Goal: Information Seeking & Learning: Compare options

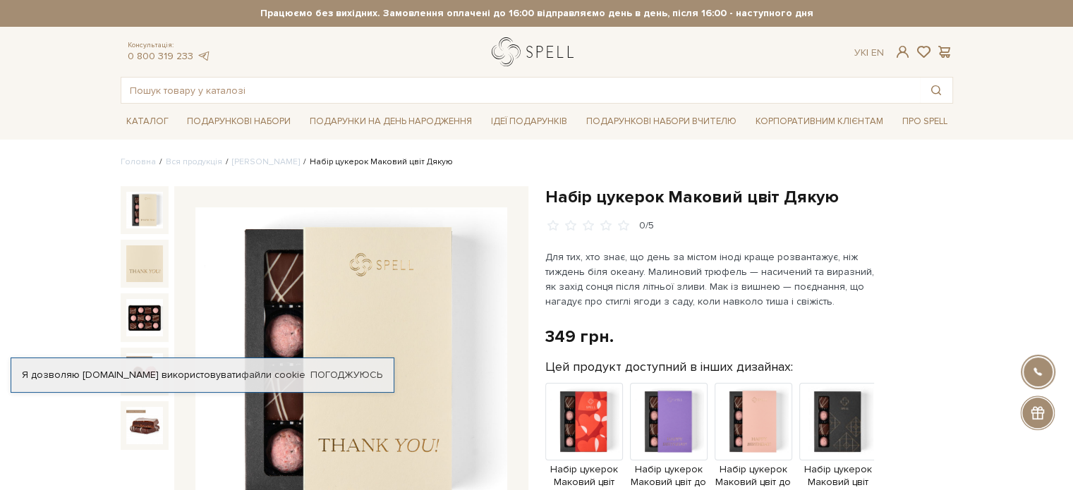
click at [526, 56] on link "logo" at bounding box center [536, 51] width 88 height 29
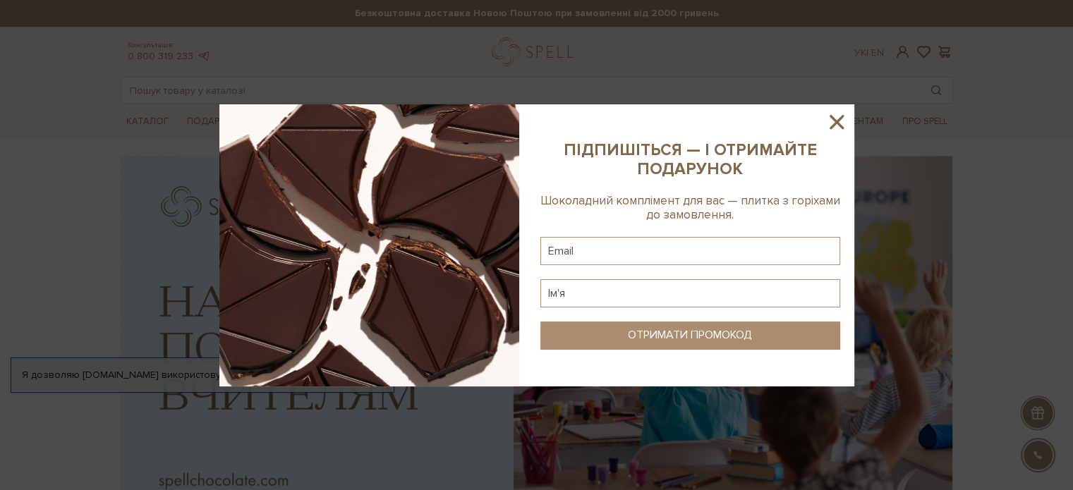
click at [838, 119] on icon at bounding box center [837, 122] width 14 height 14
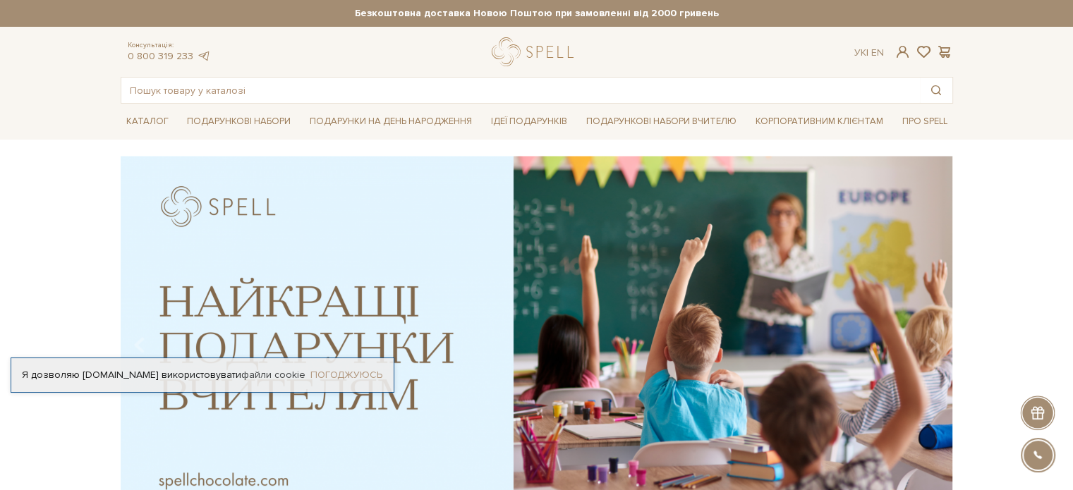
click at [335, 372] on link "Погоджуюсь" at bounding box center [346, 375] width 72 height 13
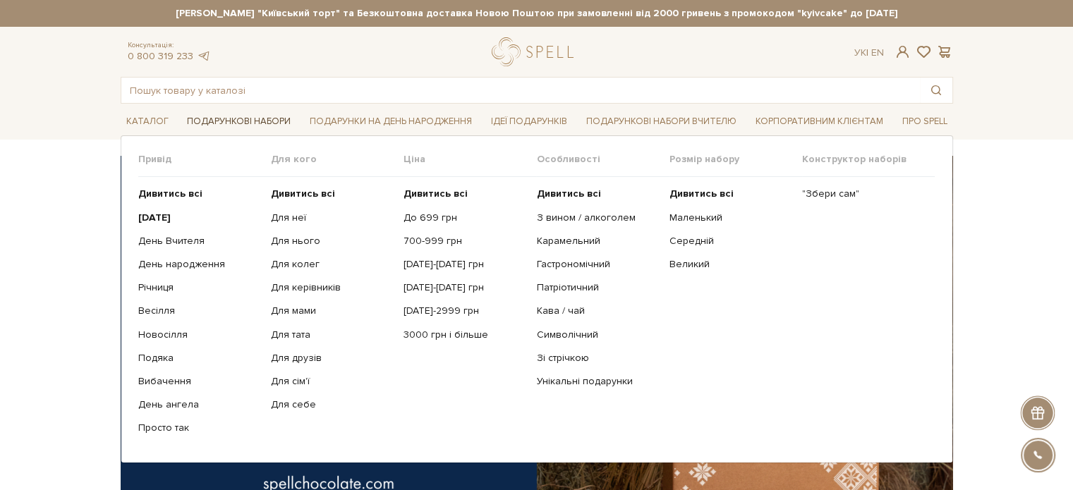
click at [260, 123] on link "Подарункові набори" at bounding box center [238, 122] width 115 height 22
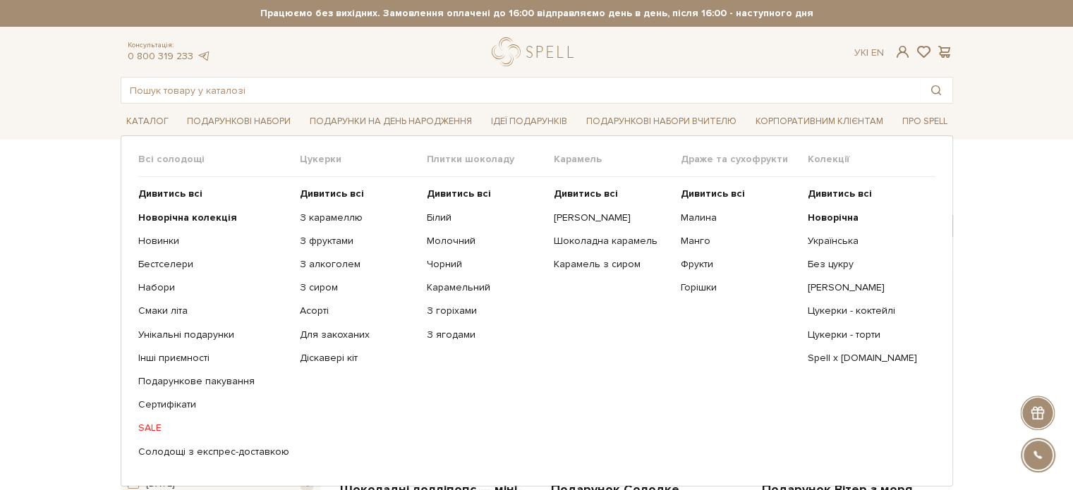
click at [305, 161] on span "Цукерки" at bounding box center [363, 159] width 127 height 13
click at [315, 191] on b "Дивитись всі" at bounding box center [332, 194] width 64 height 12
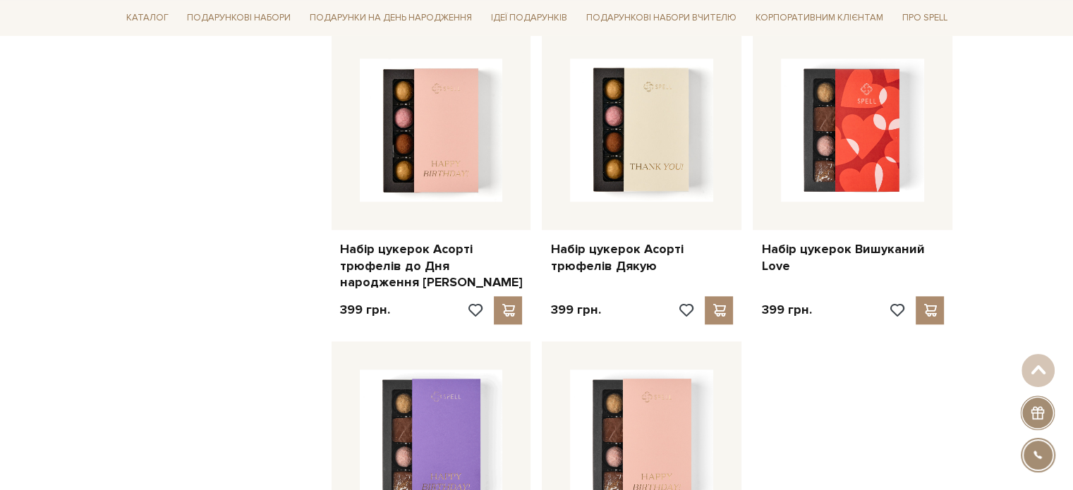
scroll to position [1481, 0]
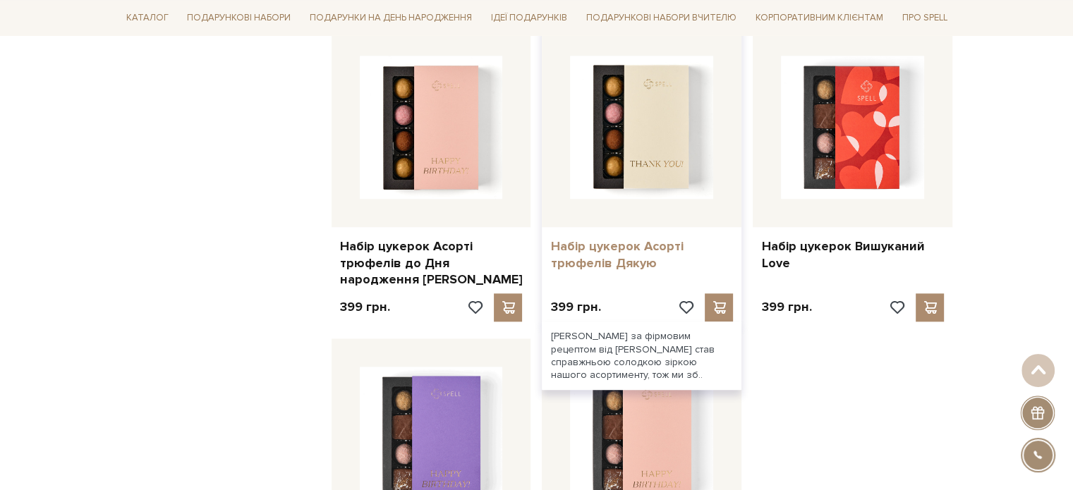
click at [640, 245] on link "Набір цукерок Асорті трюфелів Дякую" at bounding box center [641, 254] width 183 height 33
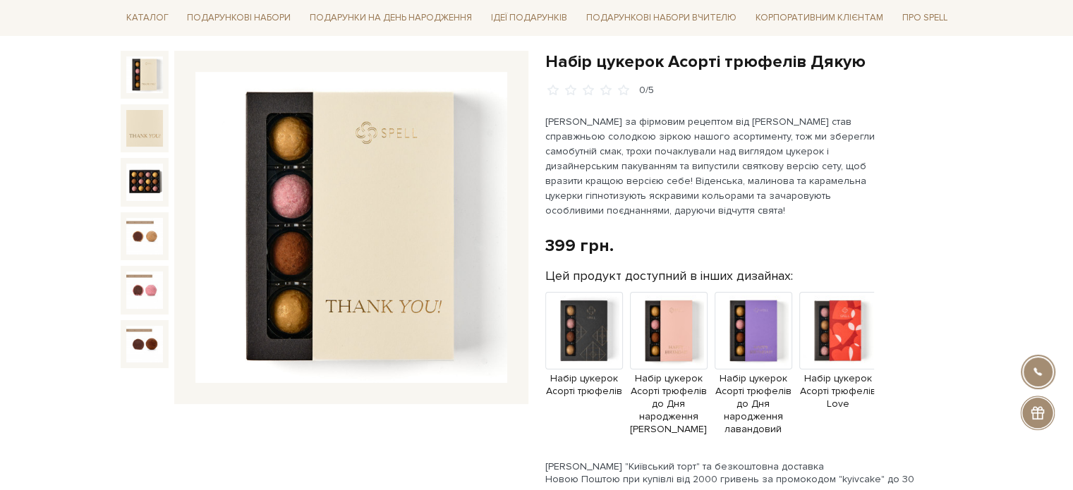
scroll to position [141, 0]
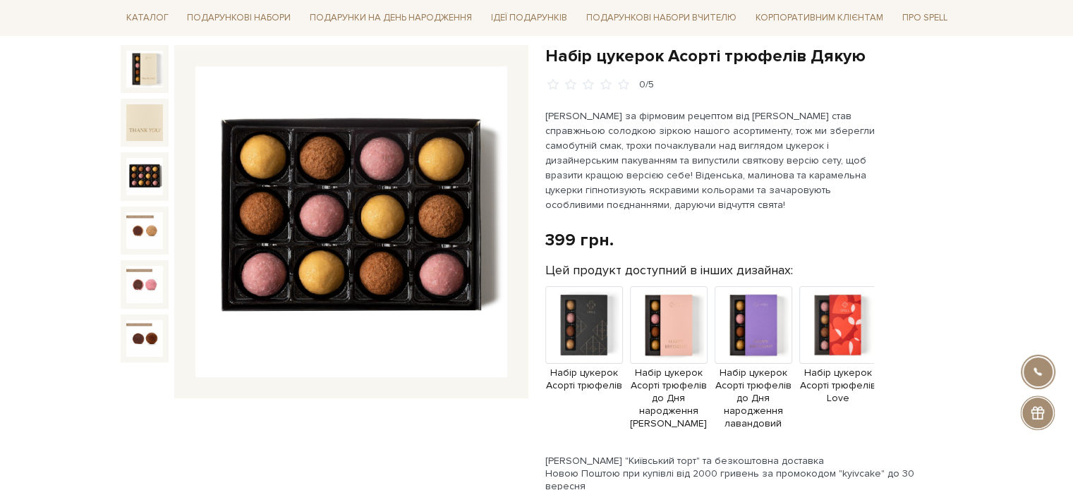
click at [144, 174] on img at bounding box center [144, 176] width 37 height 37
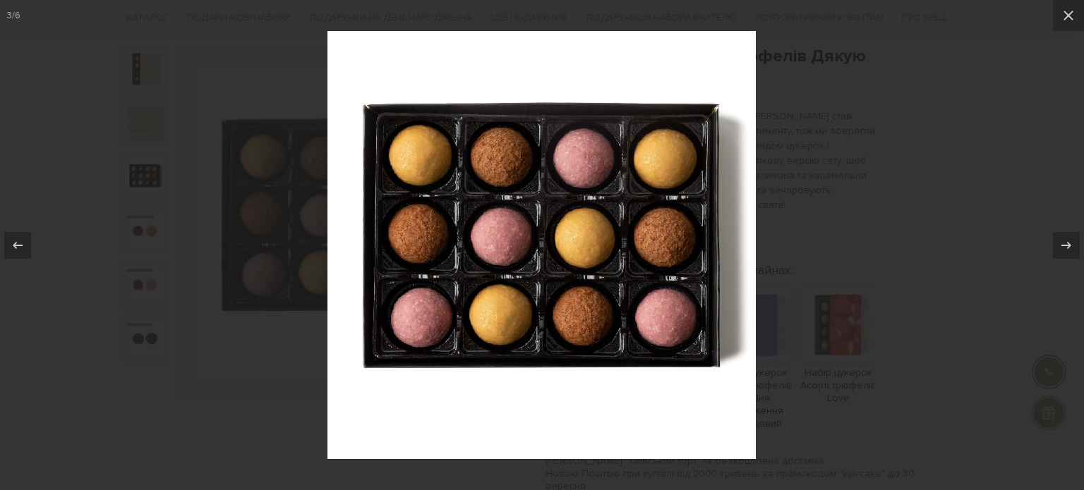
click at [979, 168] on div at bounding box center [542, 245] width 1084 height 490
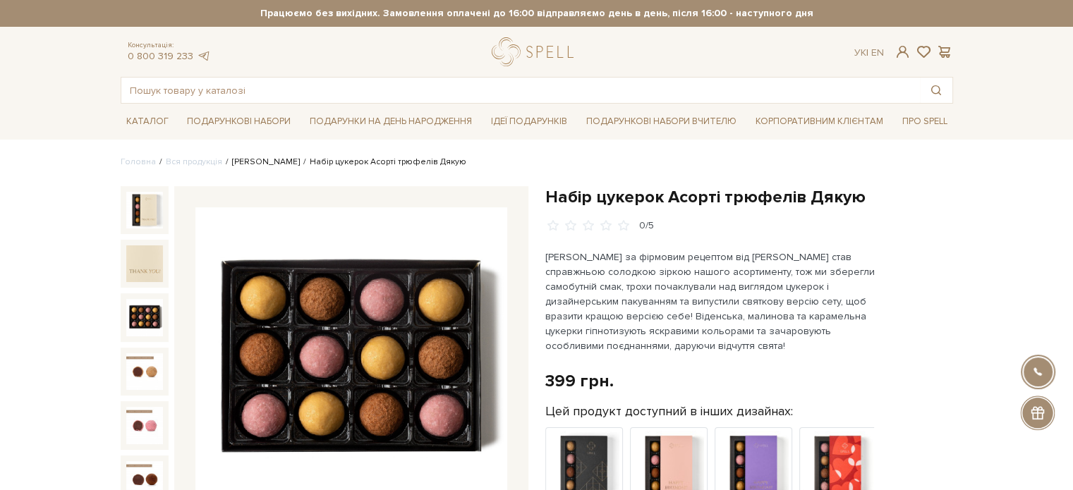
click at [273, 163] on link "[PERSON_NAME]" at bounding box center [266, 162] width 68 height 11
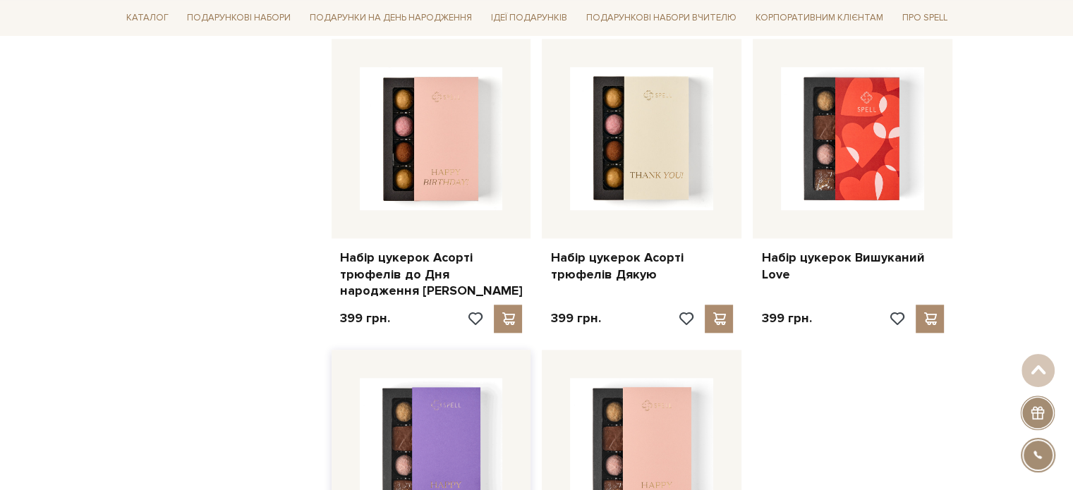
scroll to position [1764, 0]
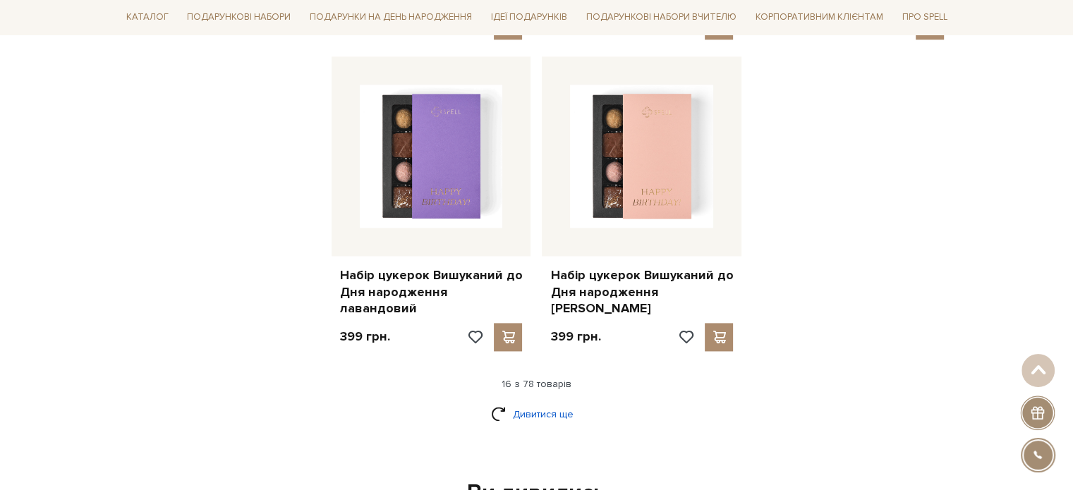
click at [525, 402] on link "Дивитися ще" at bounding box center [537, 414] width 92 height 25
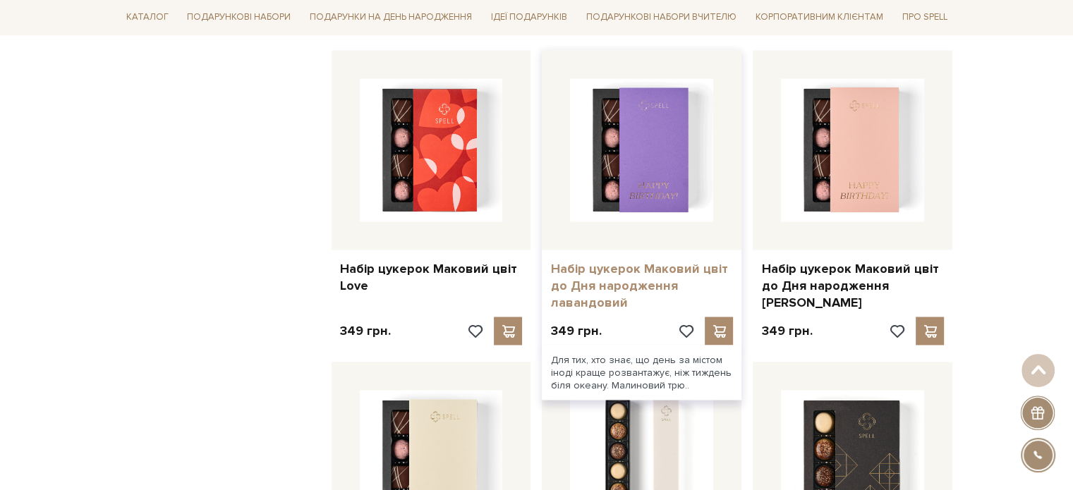
scroll to position [2539, 0]
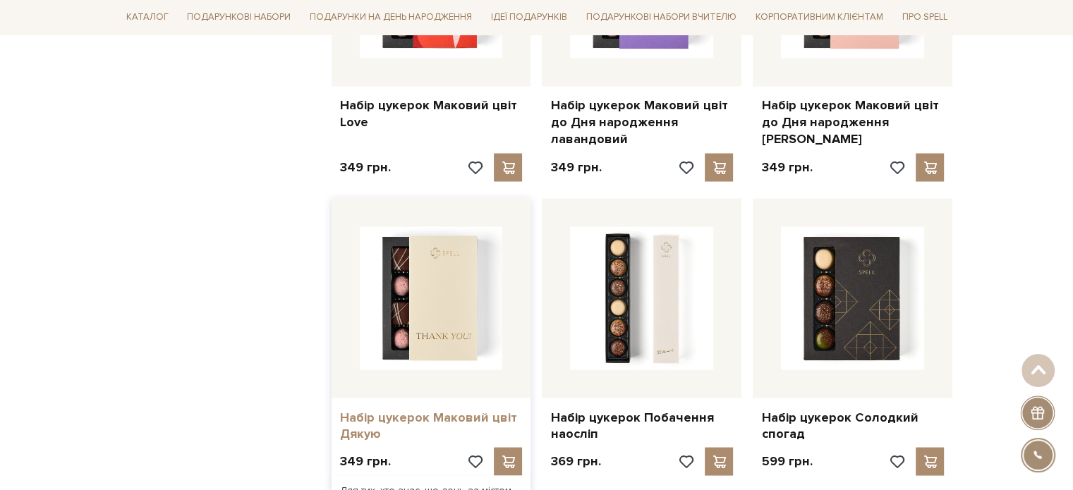
click at [432, 409] on link "Набір цукерок Маковий цвіт Дякую" at bounding box center [431, 425] width 183 height 33
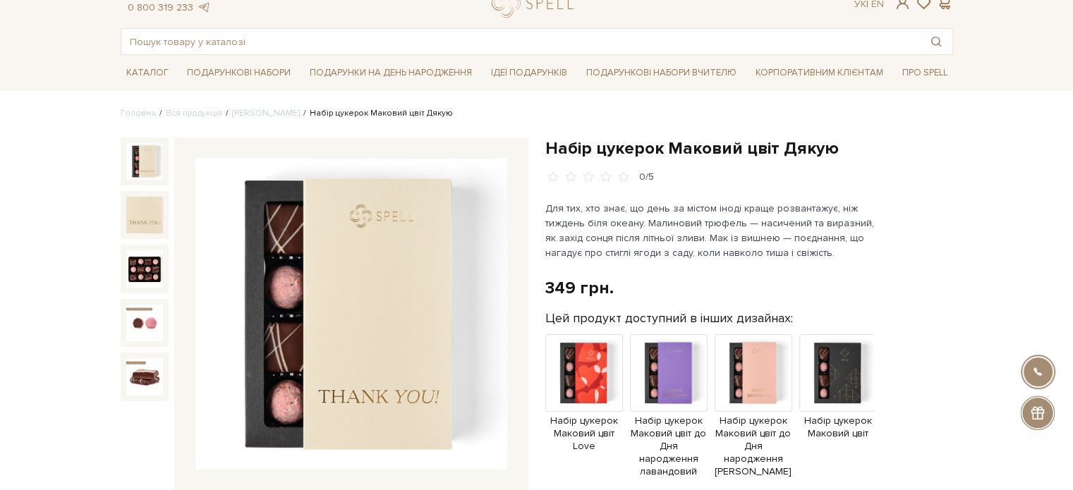
scroll to position [141, 0]
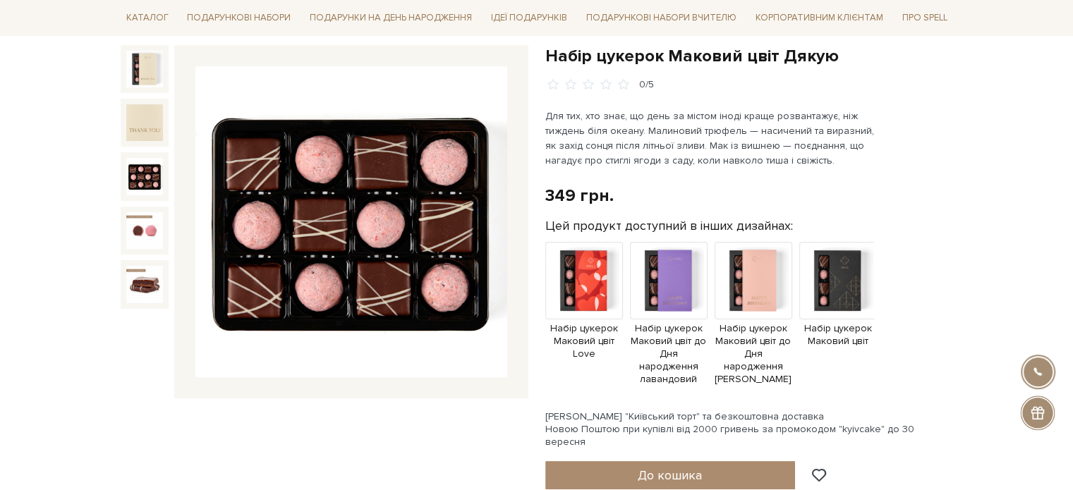
click at [158, 163] on img at bounding box center [144, 176] width 37 height 37
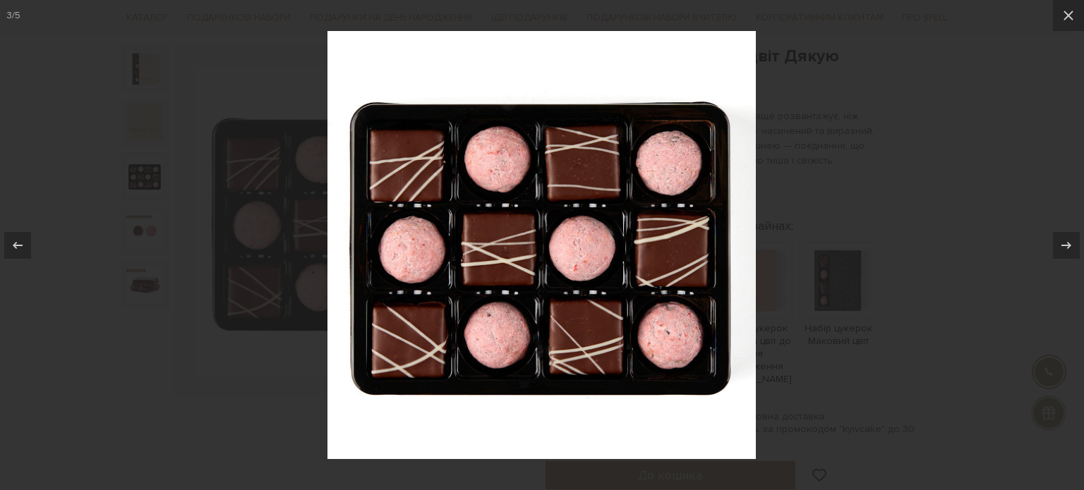
click at [846, 105] on div at bounding box center [542, 245] width 1084 height 490
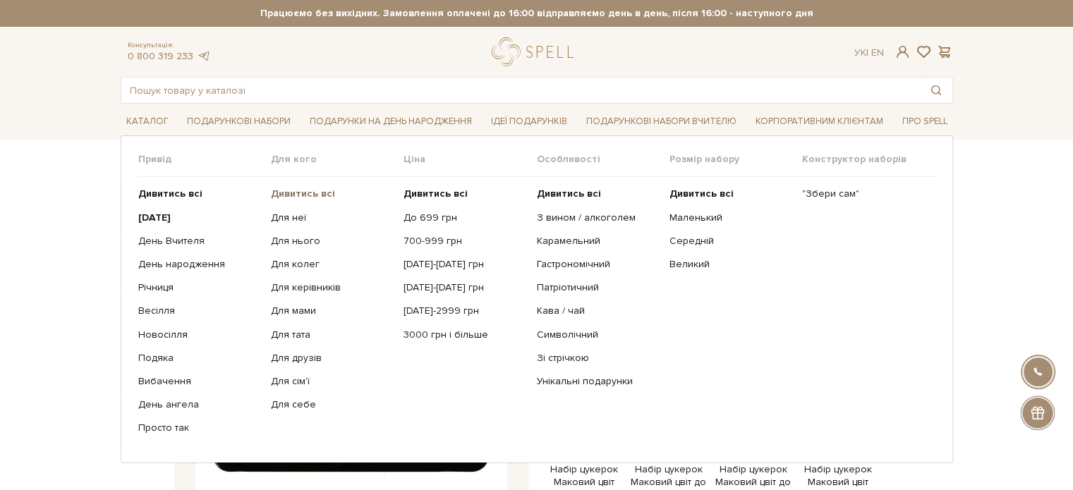
click at [283, 193] on b "Дивитись всі" at bounding box center [303, 194] width 64 height 12
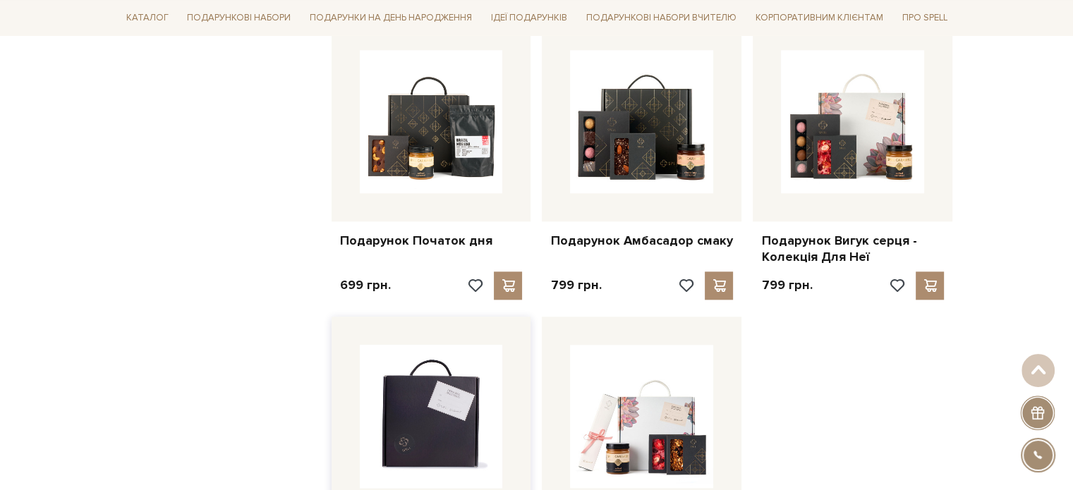
scroll to position [1340, 0]
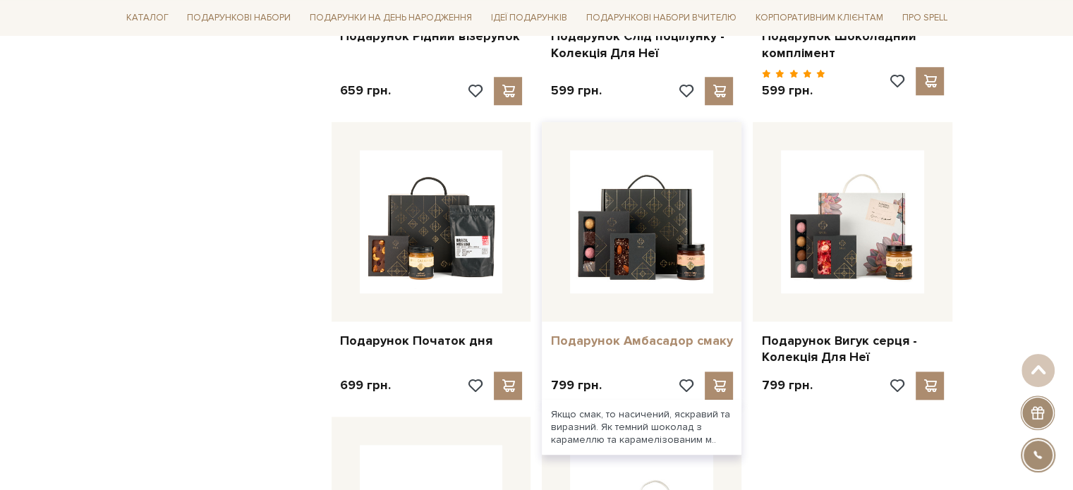
click at [616, 333] on link "Подарунок Амбасадор смаку" at bounding box center [641, 341] width 183 height 16
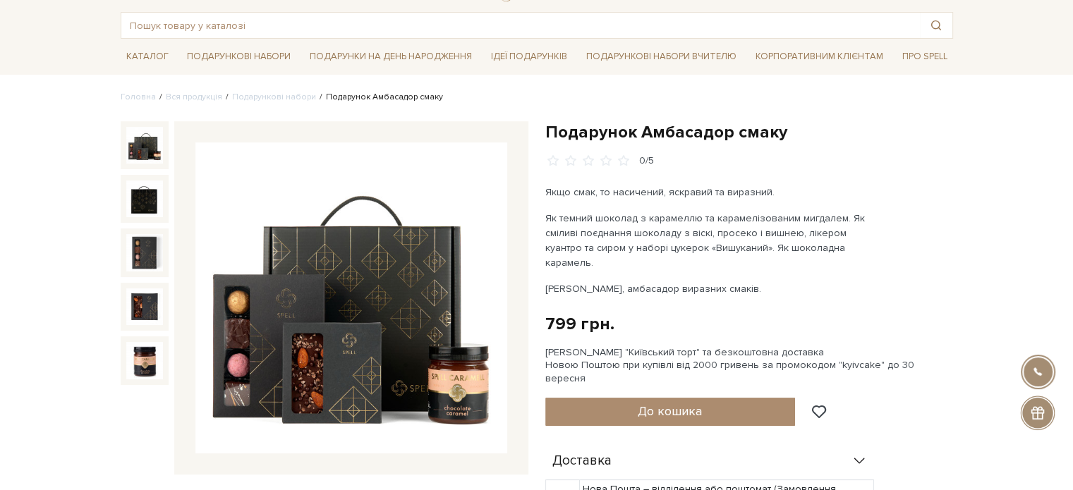
scroll to position [141, 0]
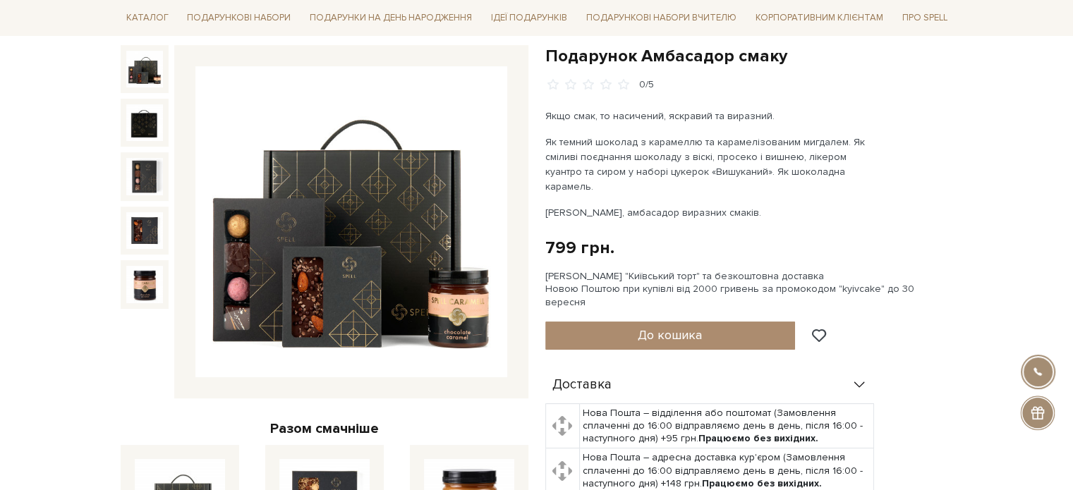
click at [152, 77] on img at bounding box center [144, 69] width 37 height 37
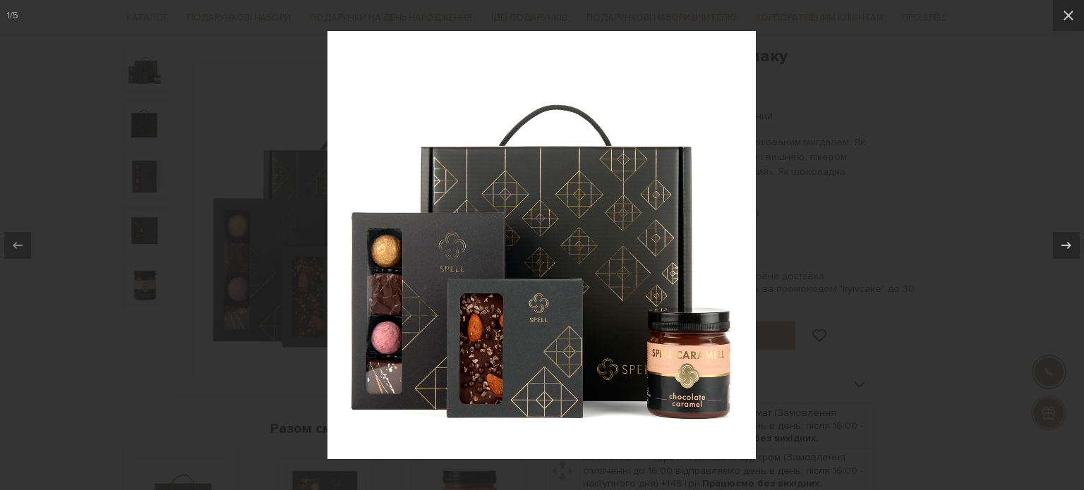
click at [875, 60] on div at bounding box center [542, 245] width 1084 height 490
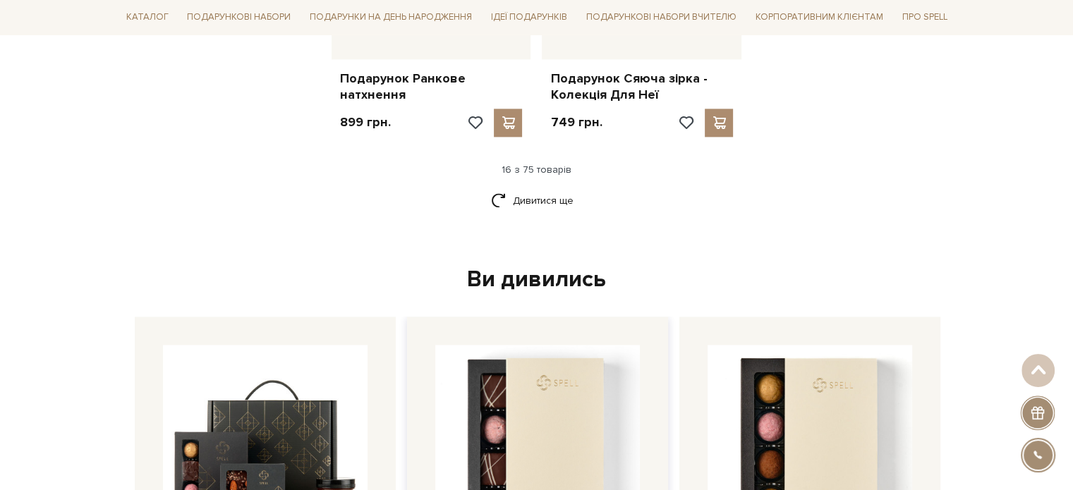
scroll to position [1905, 0]
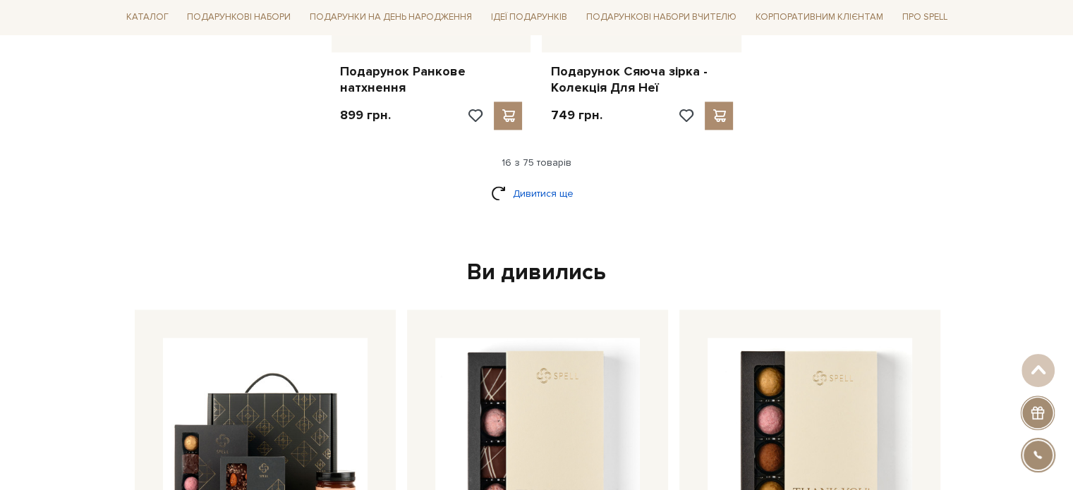
click at [511, 181] on link "Дивитися ще" at bounding box center [537, 193] width 92 height 25
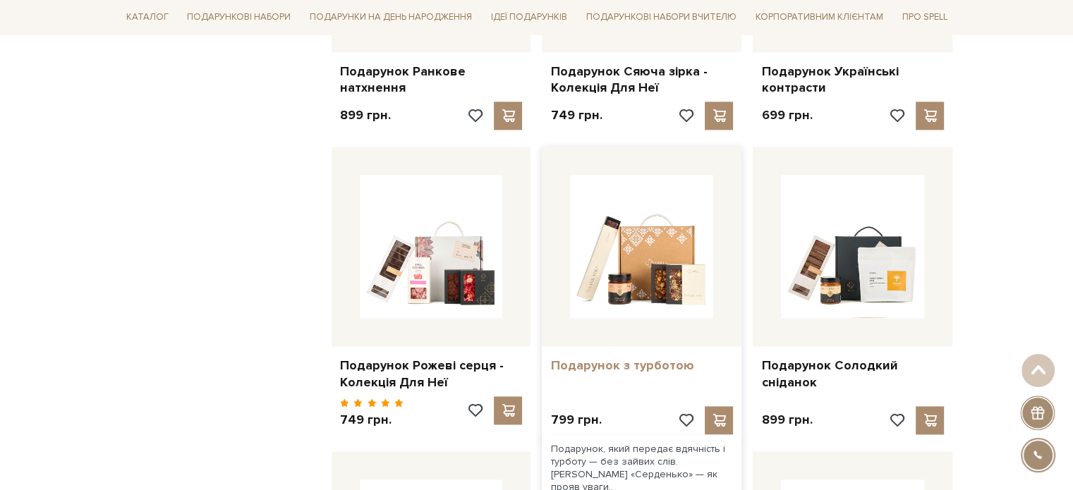
click at [634, 358] on link "Подарунок з турботою" at bounding box center [641, 366] width 183 height 16
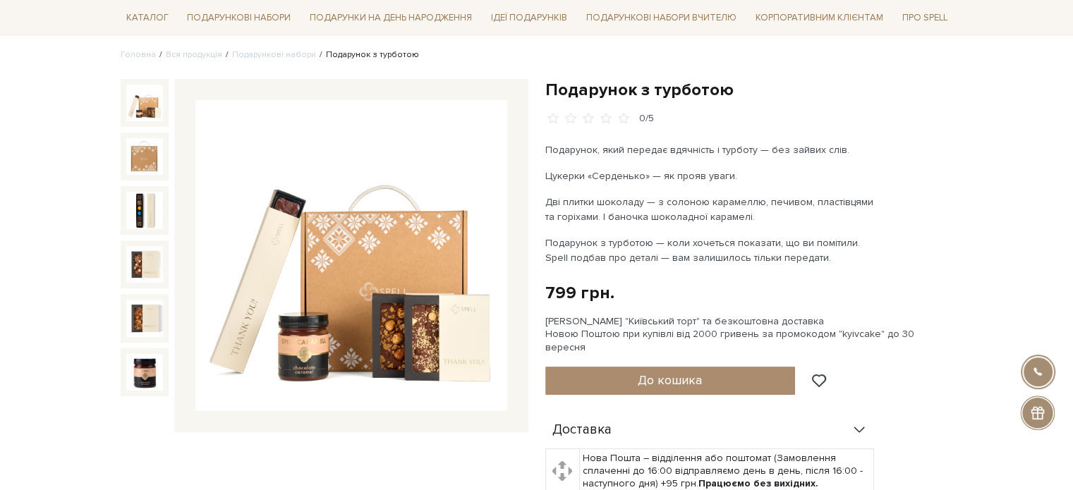
scroll to position [141, 0]
